Goal: Information Seeking & Learning: Learn about a topic

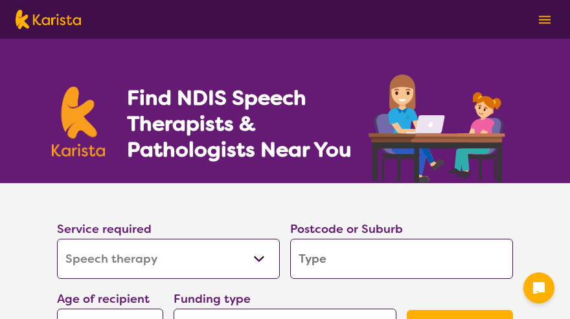
select select "Speech therapy"
select select "NDIS"
select select "Speech therapy"
select select "NDIS"
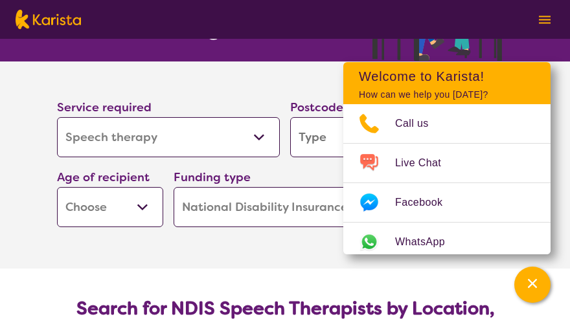
scroll to position [130, 0]
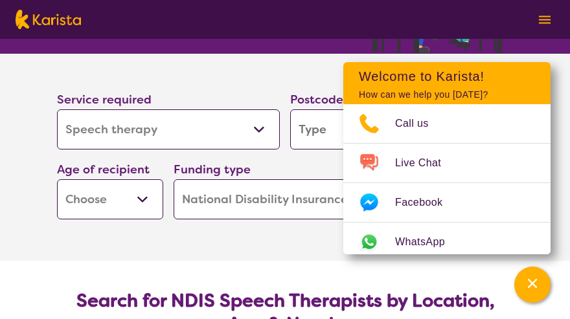
click at [328, 172] on div "Funding type Home Care Package (HCP) National Disability Insurance Scheme (NDIS…" at bounding box center [285, 190] width 223 height 60
click at [282, 65] on section "Service required Allied Health Assistant Assessment (ADHD or Autism) Behaviour …" at bounding box center [284, 139] width 497 height 171
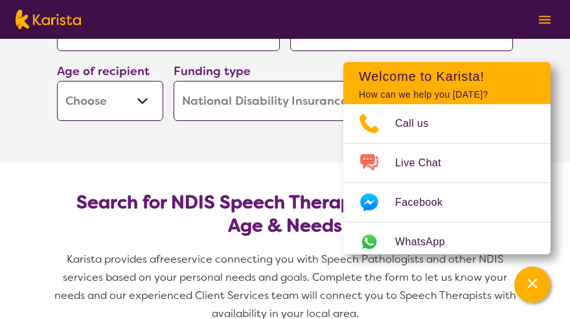
scroll to position [194, 0]
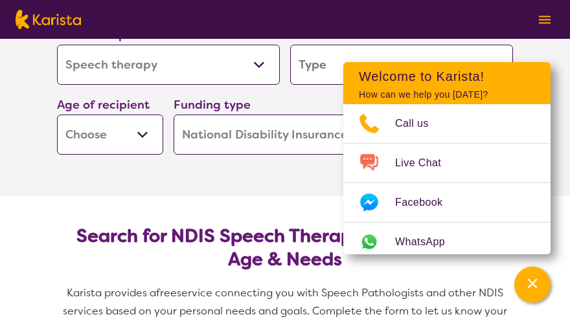
click at [543, 16] on img at bounding box center [545, 20] width 12 height 8
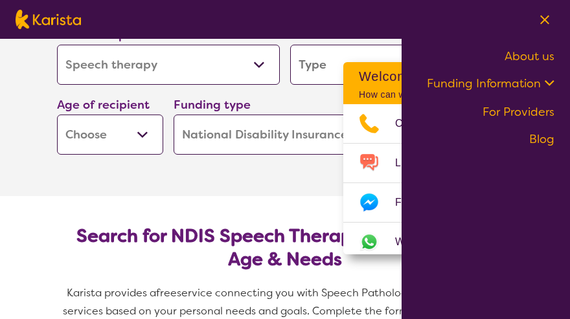
click at [534, 56] on link "About us" at bounding box center [530, 57] width 50 height 16
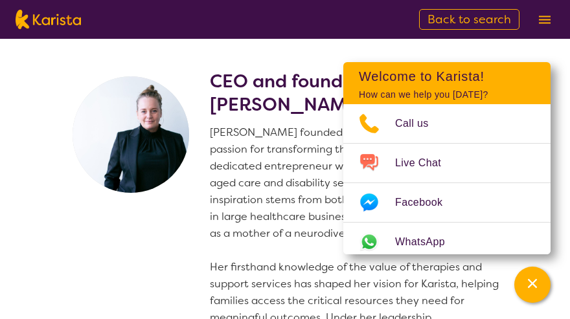
click at [275, 187] on p "Danielle founded Karista in 2016, driven by her passion for transforming the he…" at bounding box center [364, 242] width 308 height 236
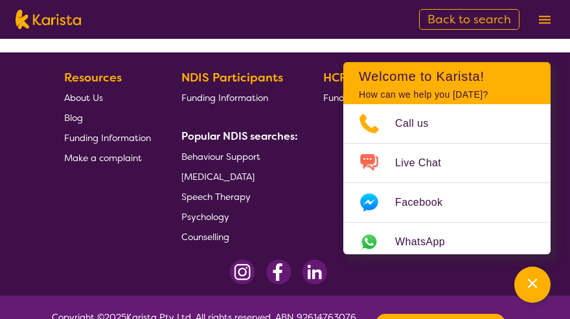
click at [305, 209] on section "Resources About Us Blog Funding Information Make a complaint NDIS Participants …" at bounding box center [284, 152] width 497 height 189
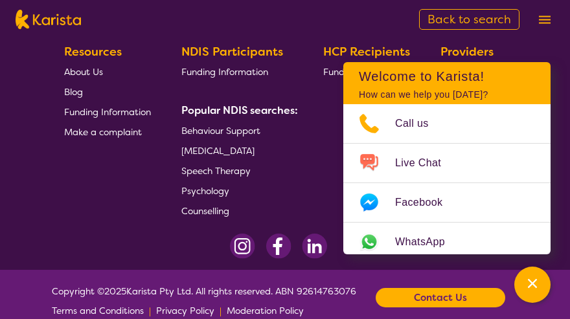
scroll to position [3027, 0]
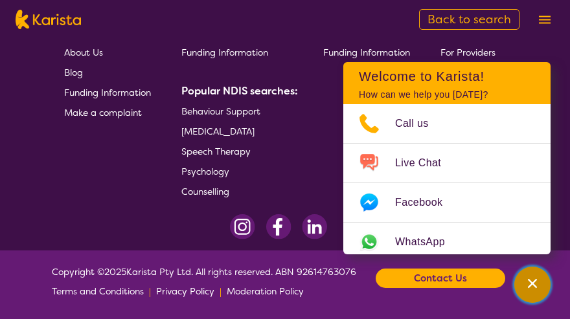
click at [525, 284] on div "Channel Menu" at bounding box center [532, 285] width 26 height 29
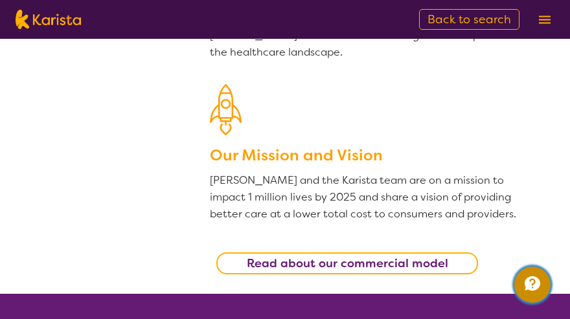
scroll to position [112, 0]
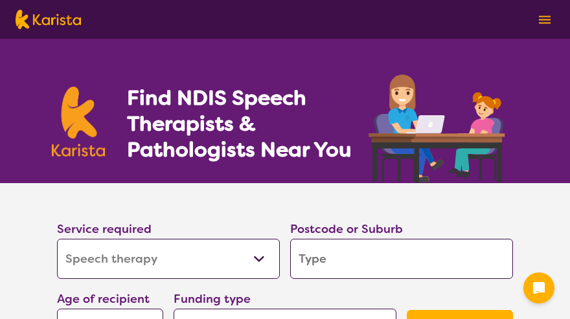
select select "Speech therapy"
select select "NDIS"
select select "Speech therapy"
select select "NDIS"
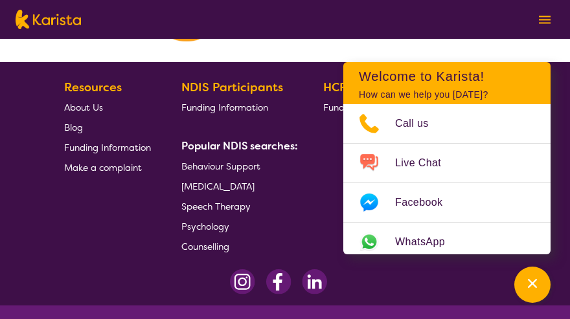
scroll to position [2205, 0]
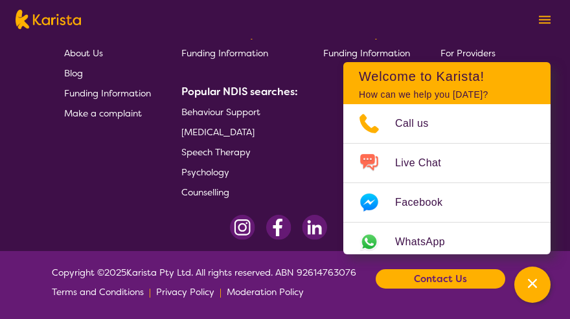
click at [542, 19] on img at bounding box center [545, 20] width 12 height 8
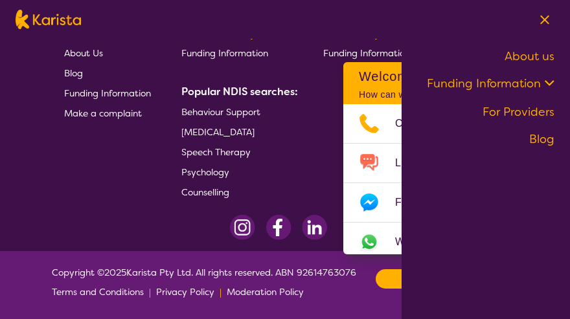
click at [105, 181] on div "Resources About Us Blog Funding Information Make a complaint" at bounding box center [110, 112] width 92 height 179
click at [95, 51] on span "About Us" at bounding box center [83, 53] width 39 height 12
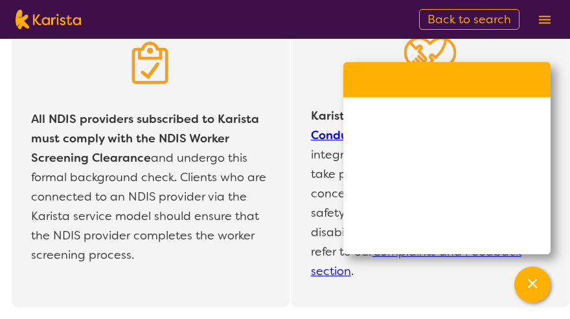
scroll to position [2703, 0]
